Goal: Task Accomplishment & Management: Complete application form

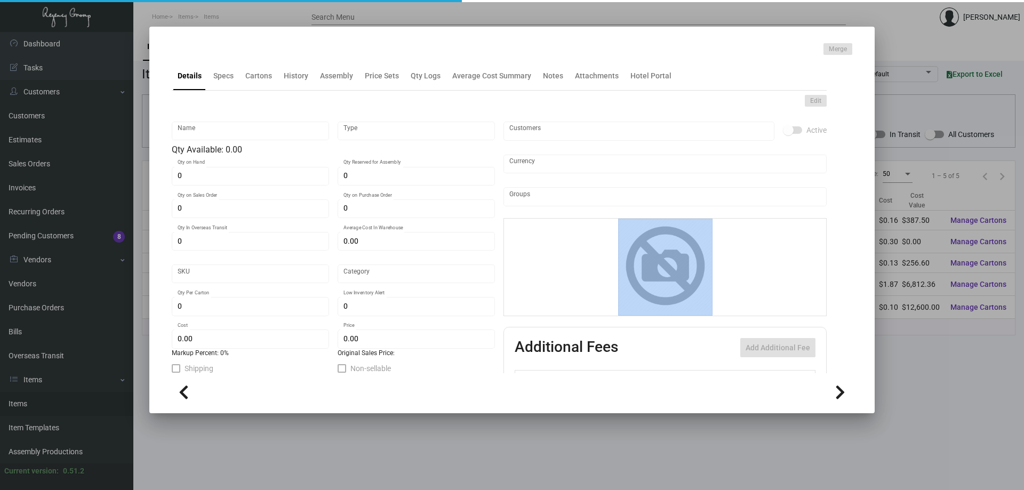
type input "Envelope - Fax/Large Mailing"
type input "Inventory"
type input "$ 1.4618"
type input "306"
type input "Standard"
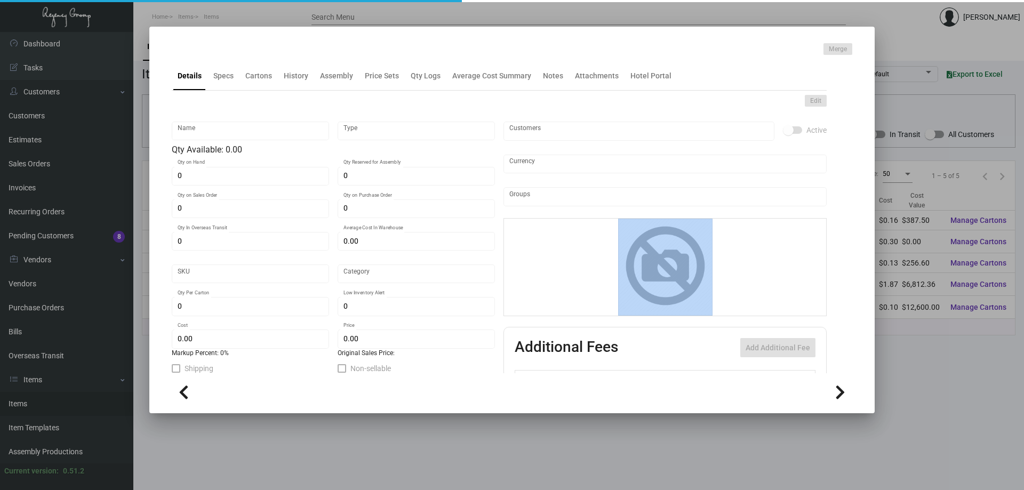
type input "500"
type input "100"
type input "$ 0.29878"
type input "$ 0.489"
type textarea "Fax/Mailing Large Envelope 10x13 open end catalog envelope Midnight black [DOMA…"
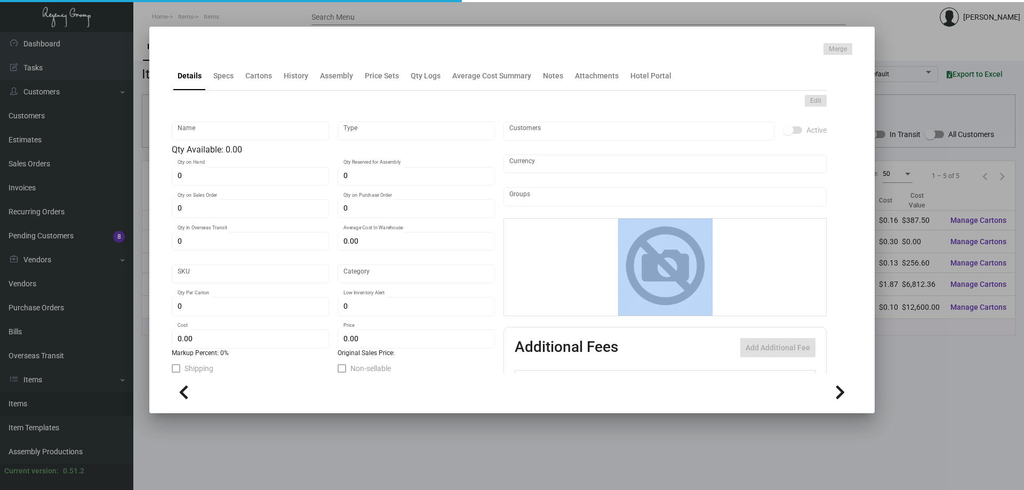
type textarea "Fax/Mailing Large Envelope 10x13 open end catalog envelope Black ***Packed per …"
checkbox input "true"
type input "United States Dollar $"
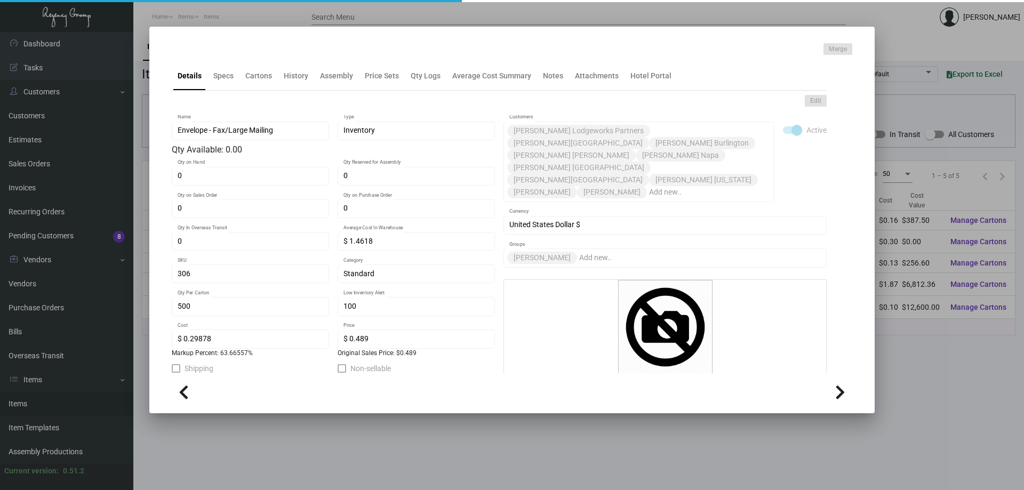
click at [682, 19] on div at bounding box center [512, 245] width 1024 height 490
